Goal: Task Accomplishment & Management: Complete application form

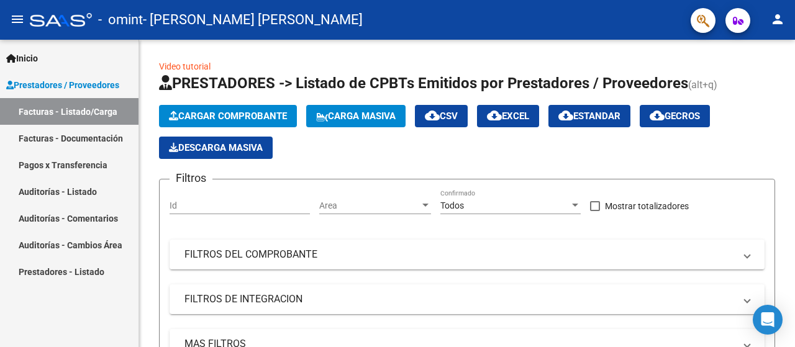
click at [267, 111] on span "Cargar Comprobante" at bounding box center [228, 116] width 118 height 11
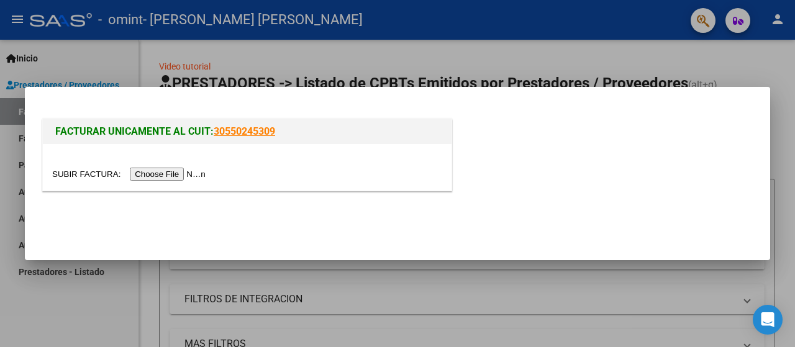
click at [191, 173] on input "file" at bounding box center [130, 174] width 157 height 13
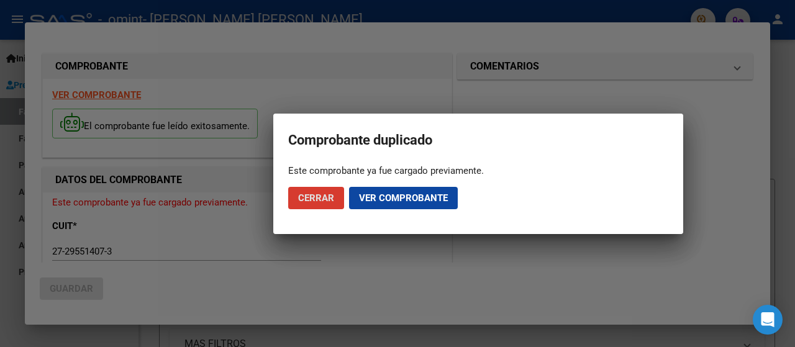
click at [383, 205] on button "Ver comprobante" at bounding box center [403, 198] width 109 height 22
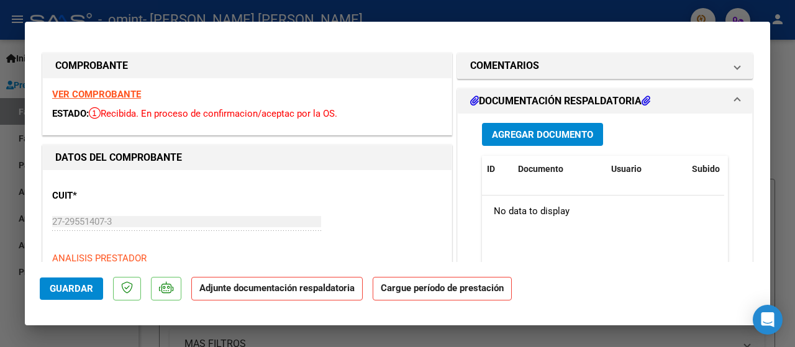
click at [594, 100] on h1 "DOCUMENTACIÓN RESPALDATORIA" at bounding box center [560, 101] width 180 height 15
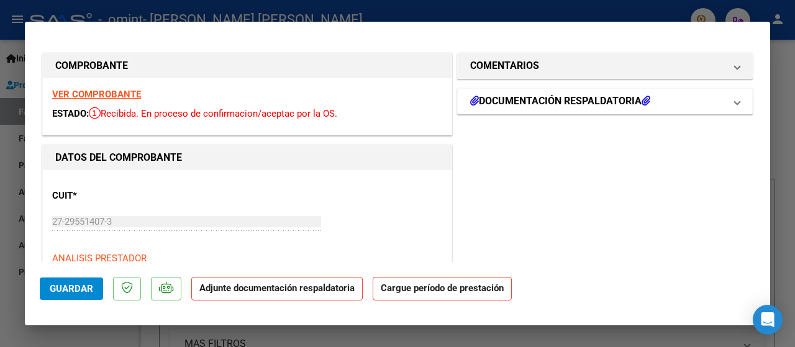
click at [594, 101] on h1 "DOCUMENTACIÓN RESPALDATORIA" at bounding box center [560, 101] width 180 height 15
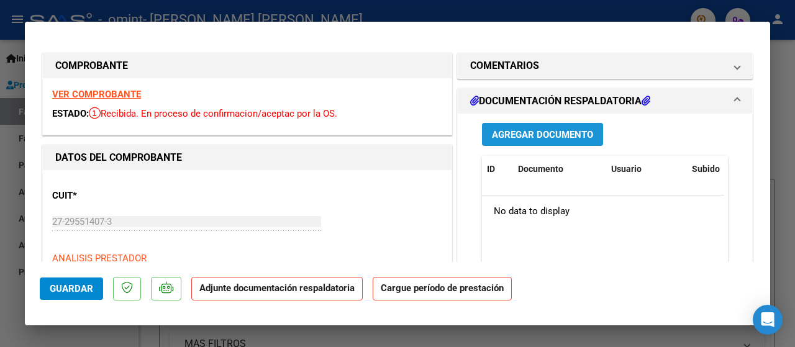
click at [570, 125] on button "Agregar Documento" at bounding box center [542, 134] width 121 height 23
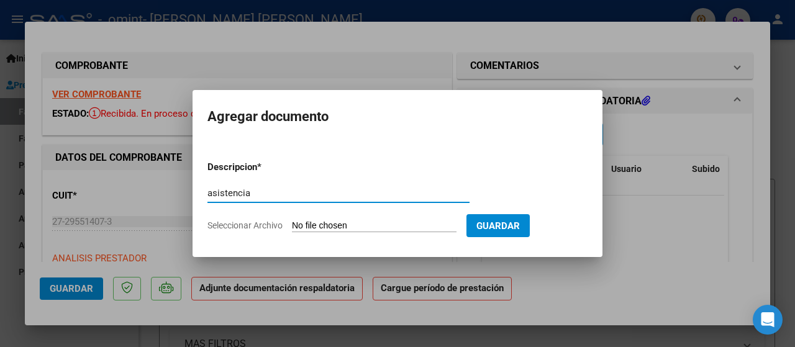
type input "asistencia"
click at [246, 222] on span "Seleccionar Archivo" at bounding box center [244, 226] width 75 height 10
click at [292, 222] on input "Seleccionar Archivo" at bounding box center [374, 227] width 165 height 12
type input "C:\fakepath\asistencia.pdf"
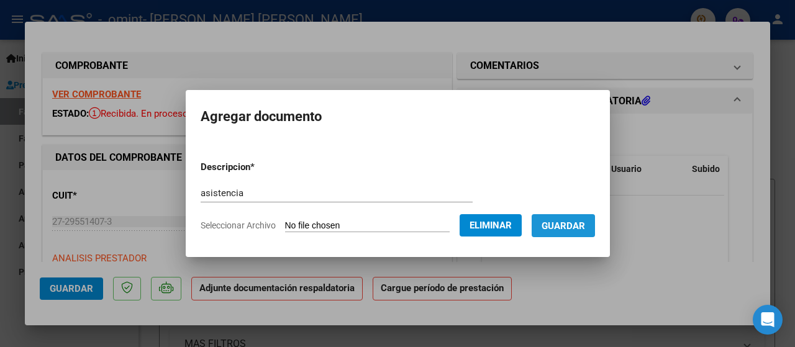
drag, startPoint x: 565, startPoint y: 230, endPoint x: 618, endPoint y: 281, distance: 74.2
click at [565, 230] on span "Guardar" at bounding box center [563, 226] width 43 height 11
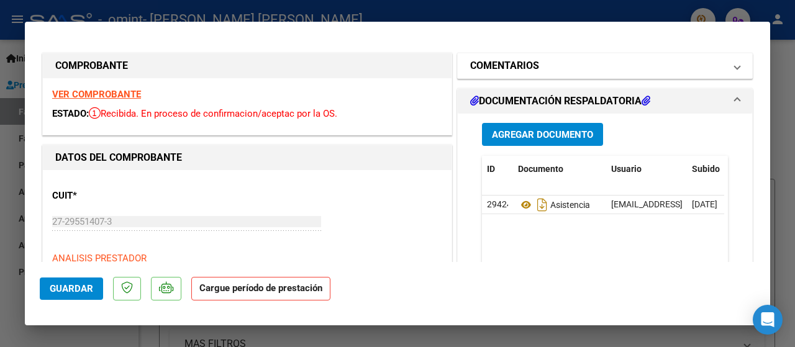
click at [609, 63] on mat-panel-title "COMENTARIOS" at bounding box center [597, 65] width 255 height 15
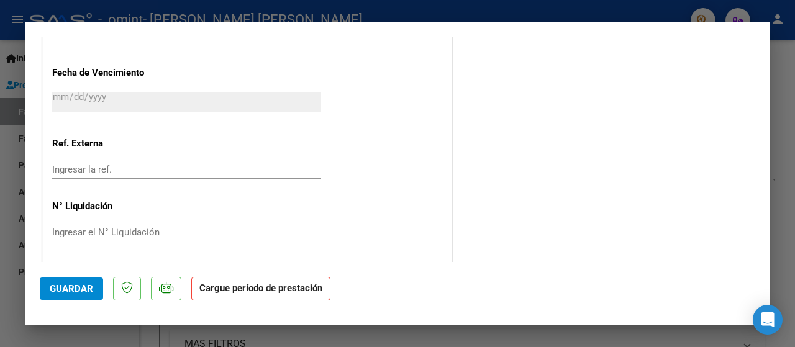
scroll to position [852, 0]
click at [89, 294] on span "Guardar" at bounding box center [71, 288] width 43 height 11
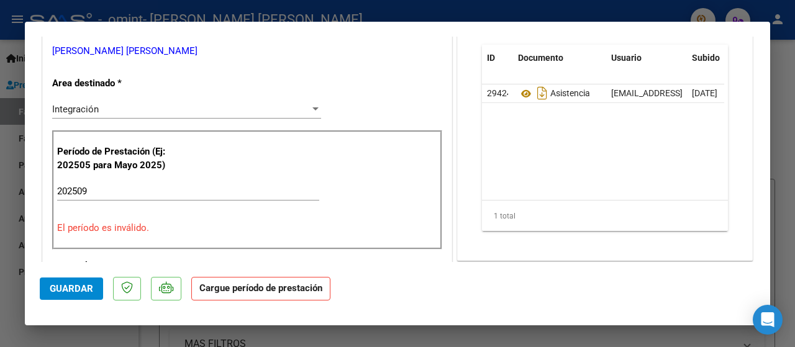
scroll to position [0, 0]
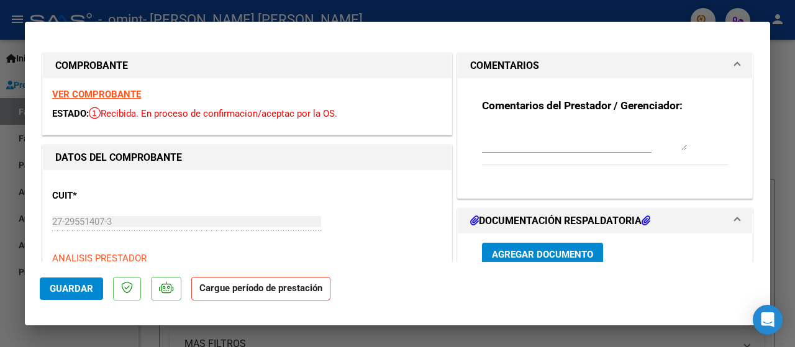
click at [625, 19] on div at bounding box center [397, 173] width 795 height 347
type input "$ 0,00"
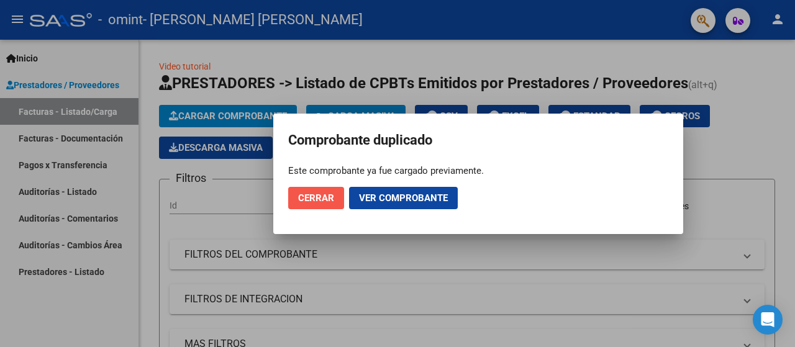
click at [313, 193] on span "Cerrar" at bounding box center [316, 198] width 36 height 11
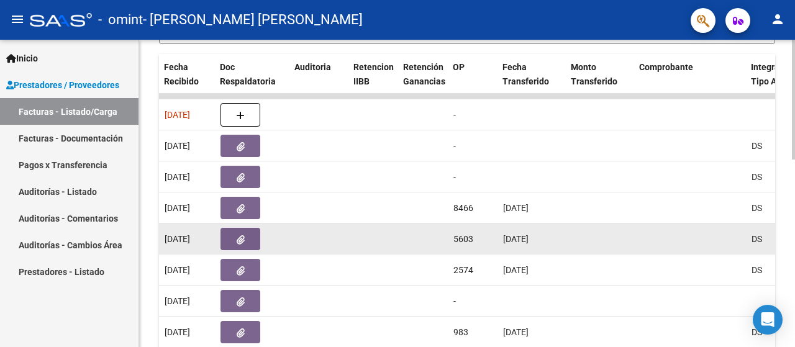
scroll to position [355, 0]
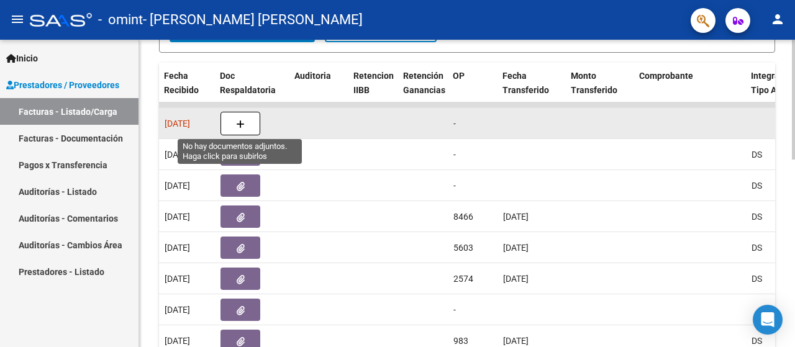
click at [245, 128] on button "button" at bounding box center [241, 124] width 40 height 24
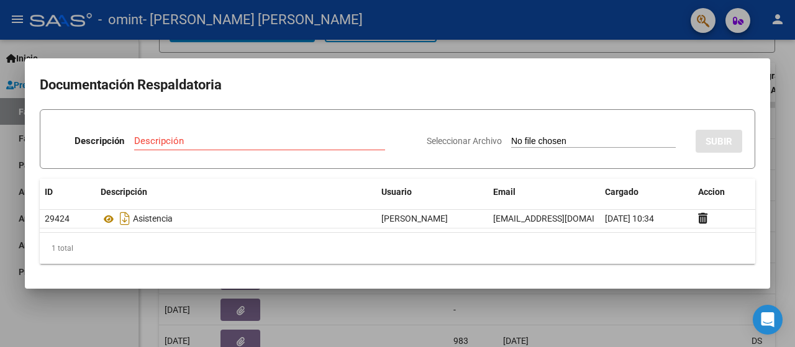
click at [514, 55] on div at bounding box center [397, 173] width 795 height 347
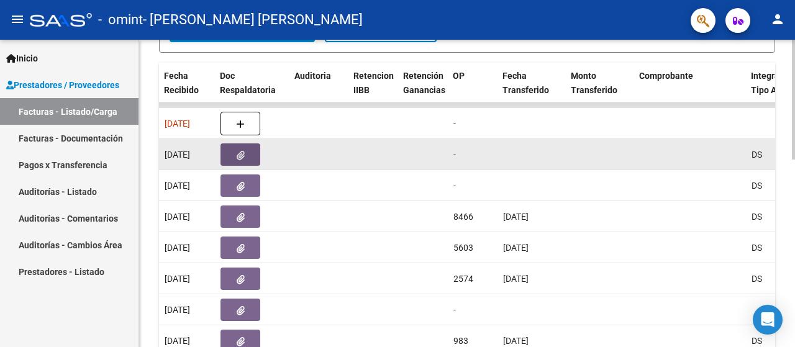
click at [237, 155] on icon "button" at bounding box center [241, 155] width 8 height 9
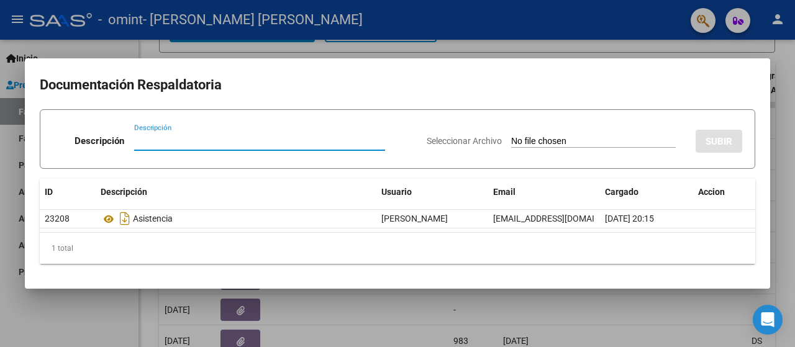
click at [788, 192] on div at bounding box center [397, 173] width 795 height 347
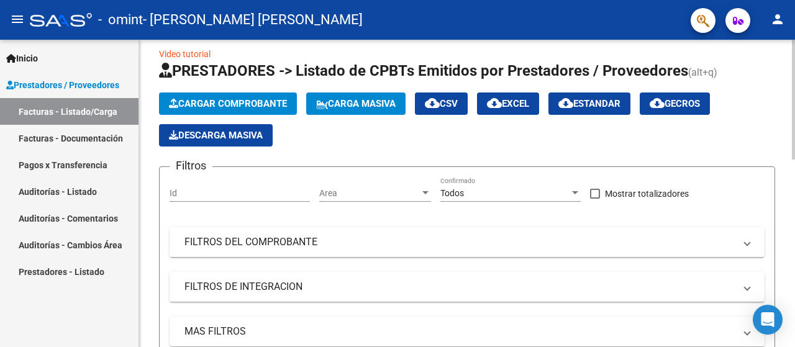
scroll to position [0, 0]
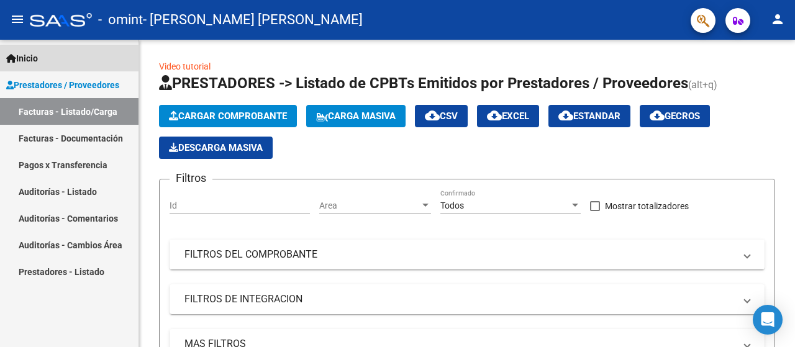
click at [38, 53] on span "Inicio" at bounding box center [22, 59] width 32 height 14
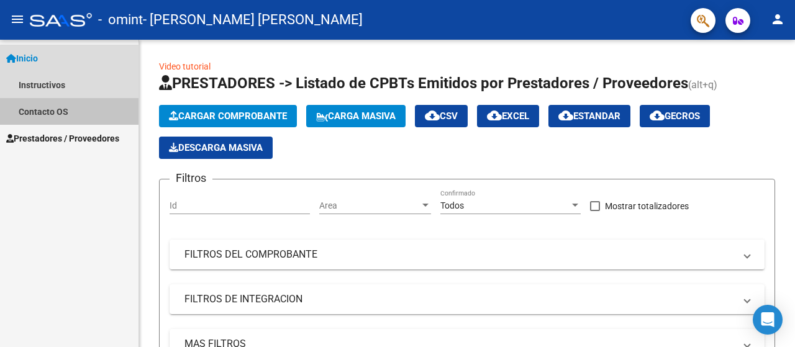
click at [72, 116] on link "Contacto OS" at bounding box center [69, 111] width 139 height 27
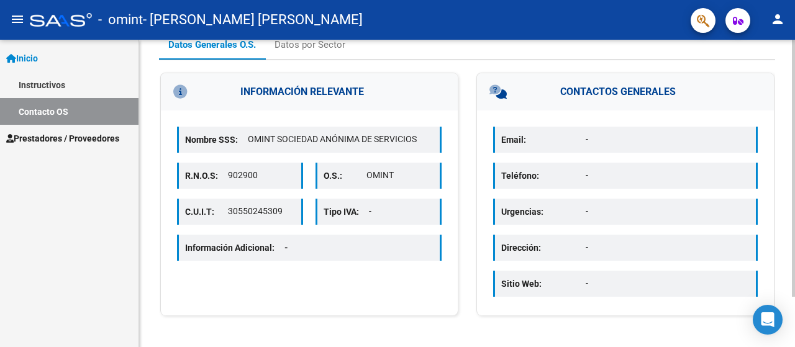
scroll to position [60, 0]
click at [30, 59] on span "Inicio" at bounding box center [22, 59] width 32 height 14
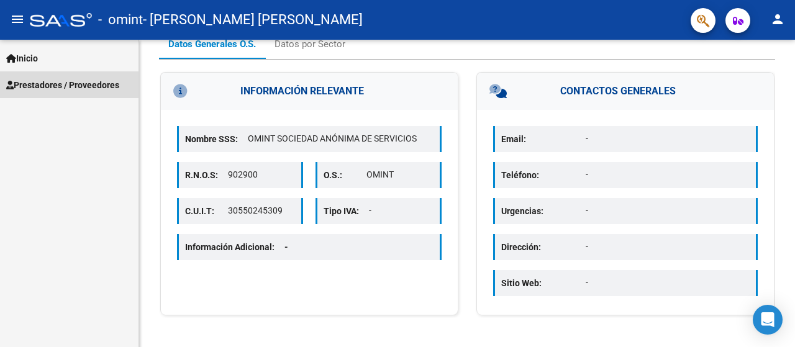
click at [56, 81] on span "Prestadores / Proveedores" at bounding box center [62, 85] width 113 height 14
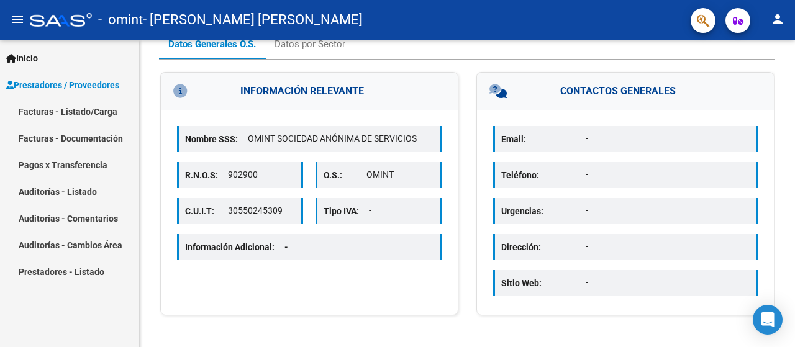
click at [46, 110] on link "Facturas - Listado/Carga" at bounding box center [69, 111] width 139 height 27
